Goal: Find specific page/section: Find specific page/section

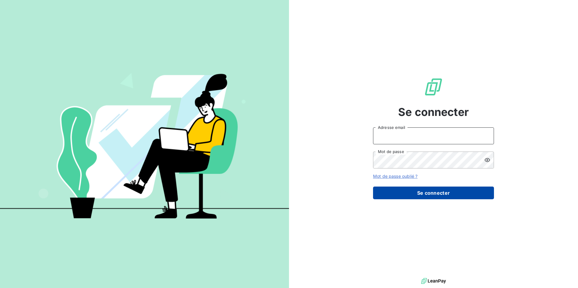
type input "[EMAIL_ADDRESS][DOMAIN_NAME]"
click at [431, 190] on button "Se connecter" at bounding box center [433, 193] width 121 height 13
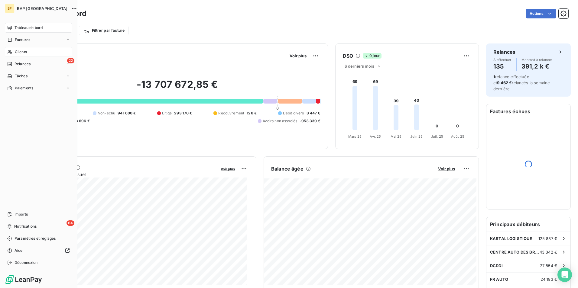
click at [8, 51] on icon at bounding box center [9, 52] width 5 height 5
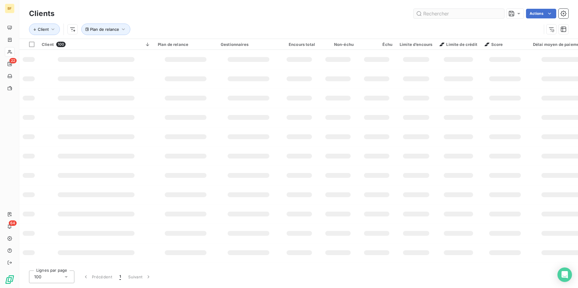
click at [448, 14] on input "text" at bounding box center [459, 14] width 91 height 10
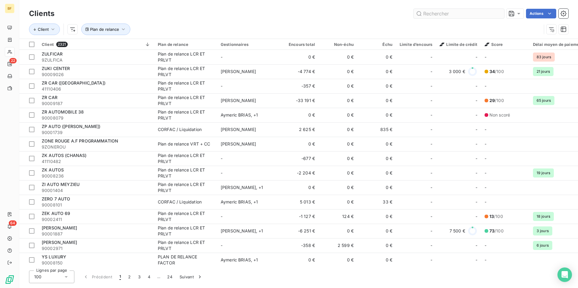
click at [431, 14] on input "text" at bounding box center [459, 14] width 91 height 10
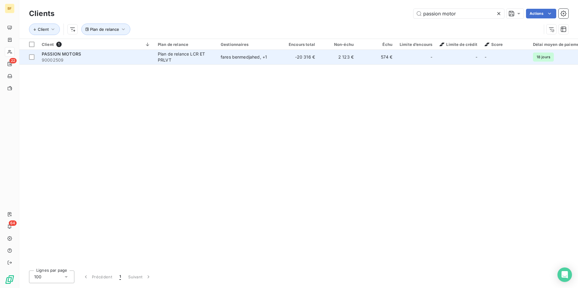
type input "passion motor"
click at [77, 60] on span "90002509" at bounding box center [96, 60] width 109 height 6
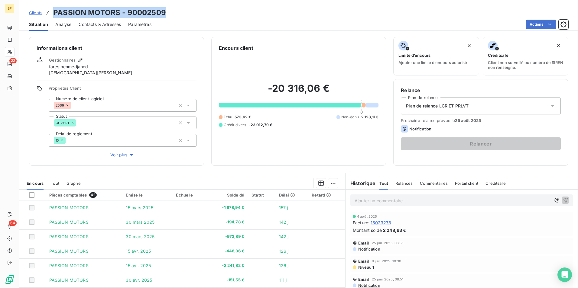
drag, startPoint x: 171, startPoint y: 9, endPoint x: 52, endPoint y: 14, distance: 119.8
click at [52, 14] on div "Clients PASSION MOTORS - 90002509" at bounding box center [298, 12] width 559 height 11
copy h3 "PASSION MOTORS - 90002509"
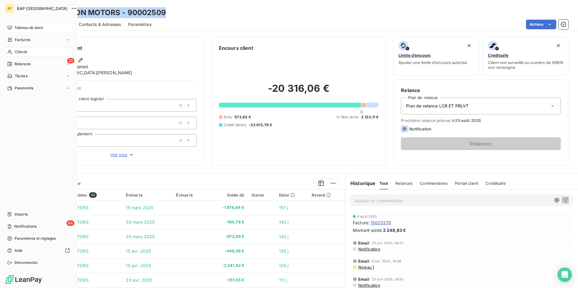
click at [11, 29] on icon at bounding box center [10, 28] width 4 height 4
